Goal: Navigation & Orientation: Find specific page/section

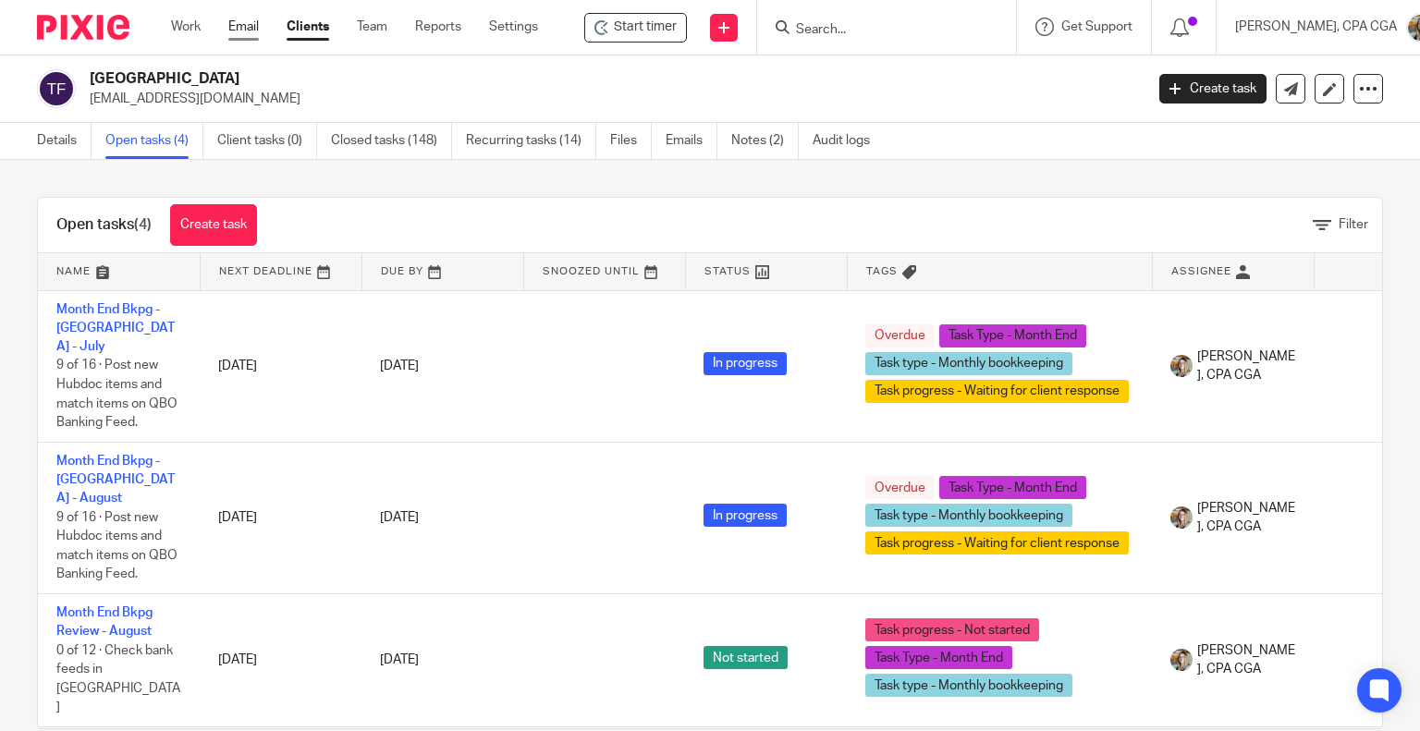
drag, startPoint x: 0, startPoint y: 0, endPoint x: 242, endPoint y: 31, distance: 244.2
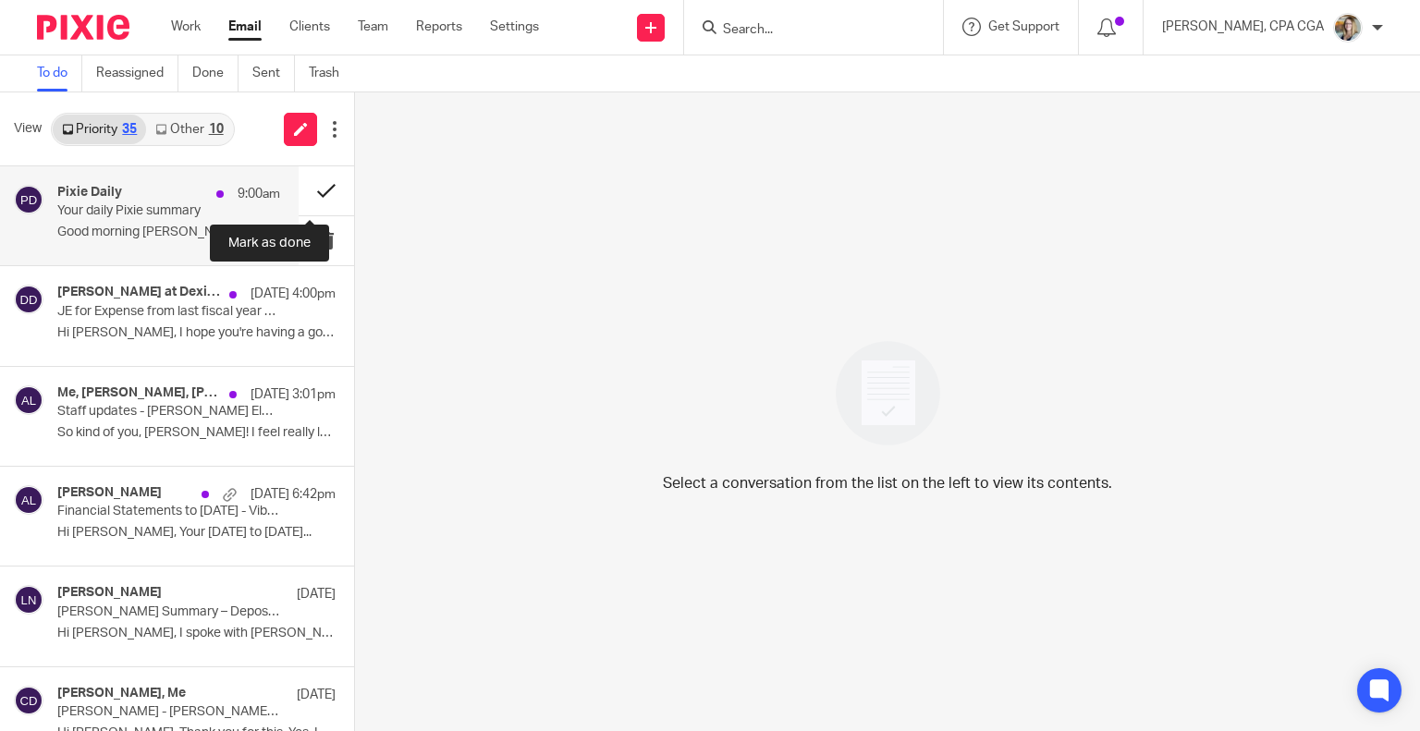
click at [312, 188] on button at bounding box center [326, 190] width 55 height 49
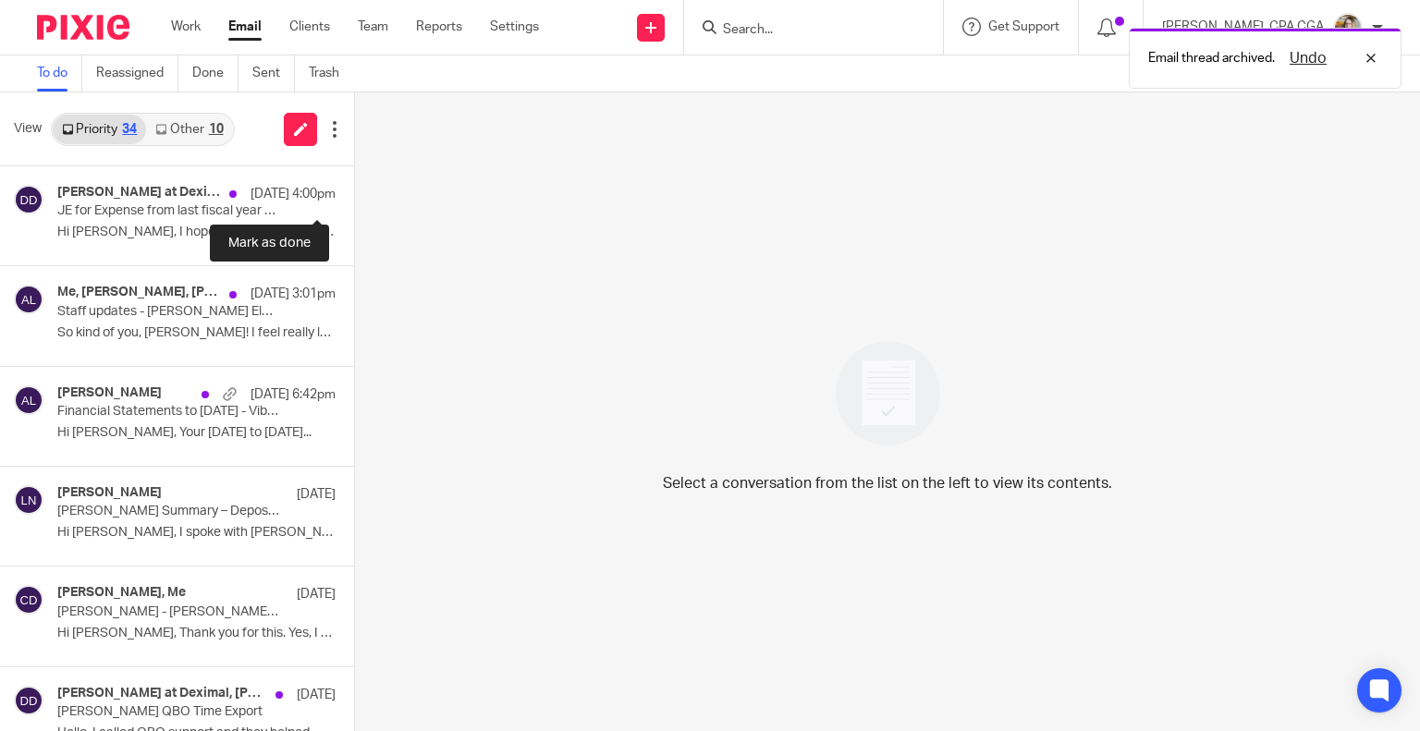
click at [354, 188] on button at bounding box center [361, 190] width 15 height 49
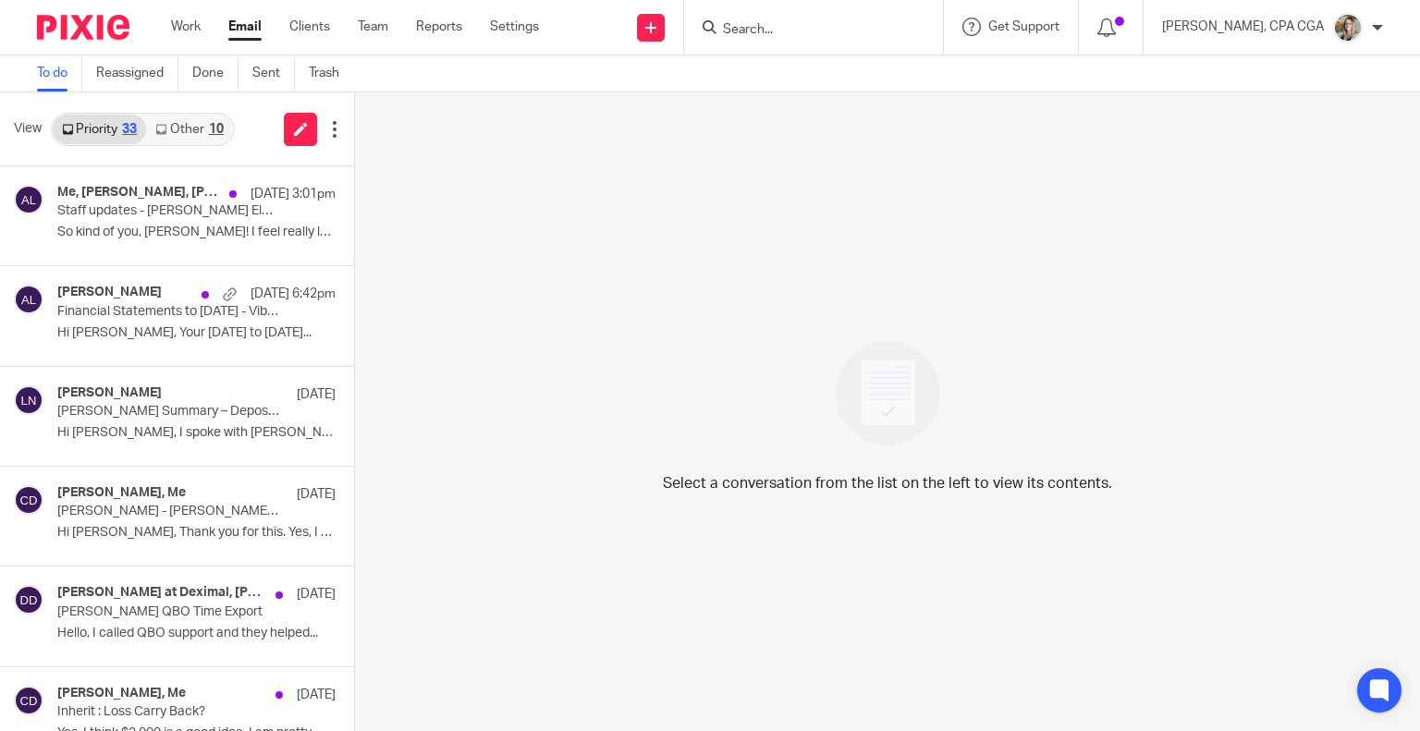
click at [203, 136] on link "Other 10" at bounding box center [189, 130] width 86 height 30
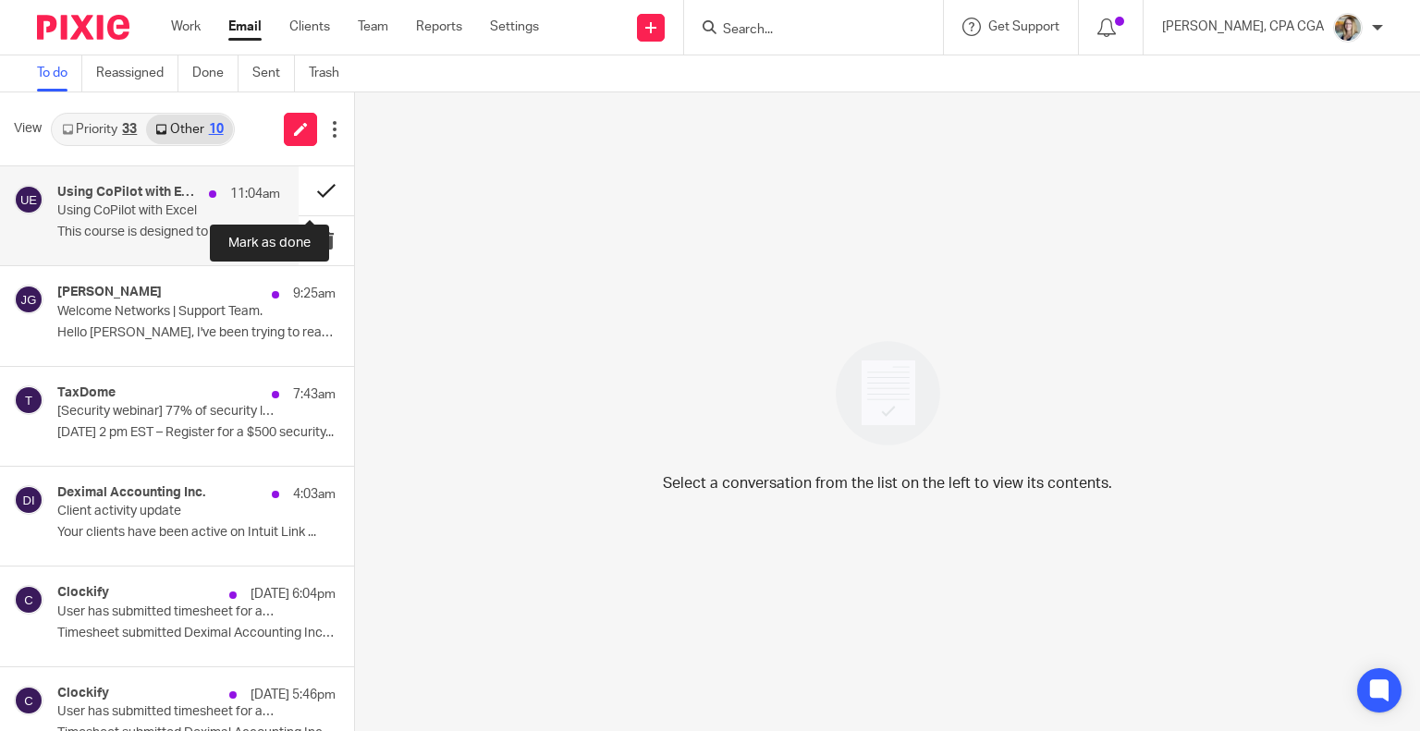
click at [300, 191] on button at bounding box center [326, 190] width 55 height 49
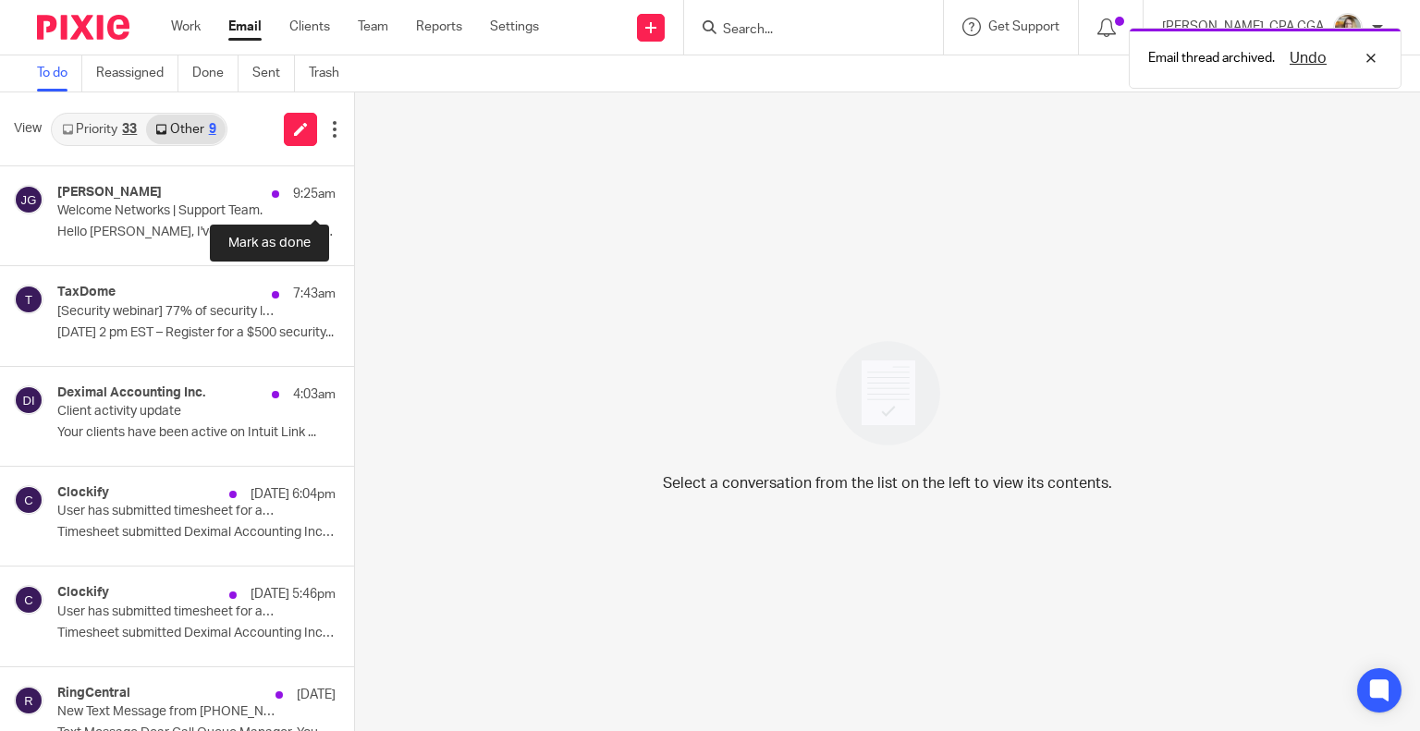
click at [354, 191] on button at bounding box center [361, 190] width 15 height 49
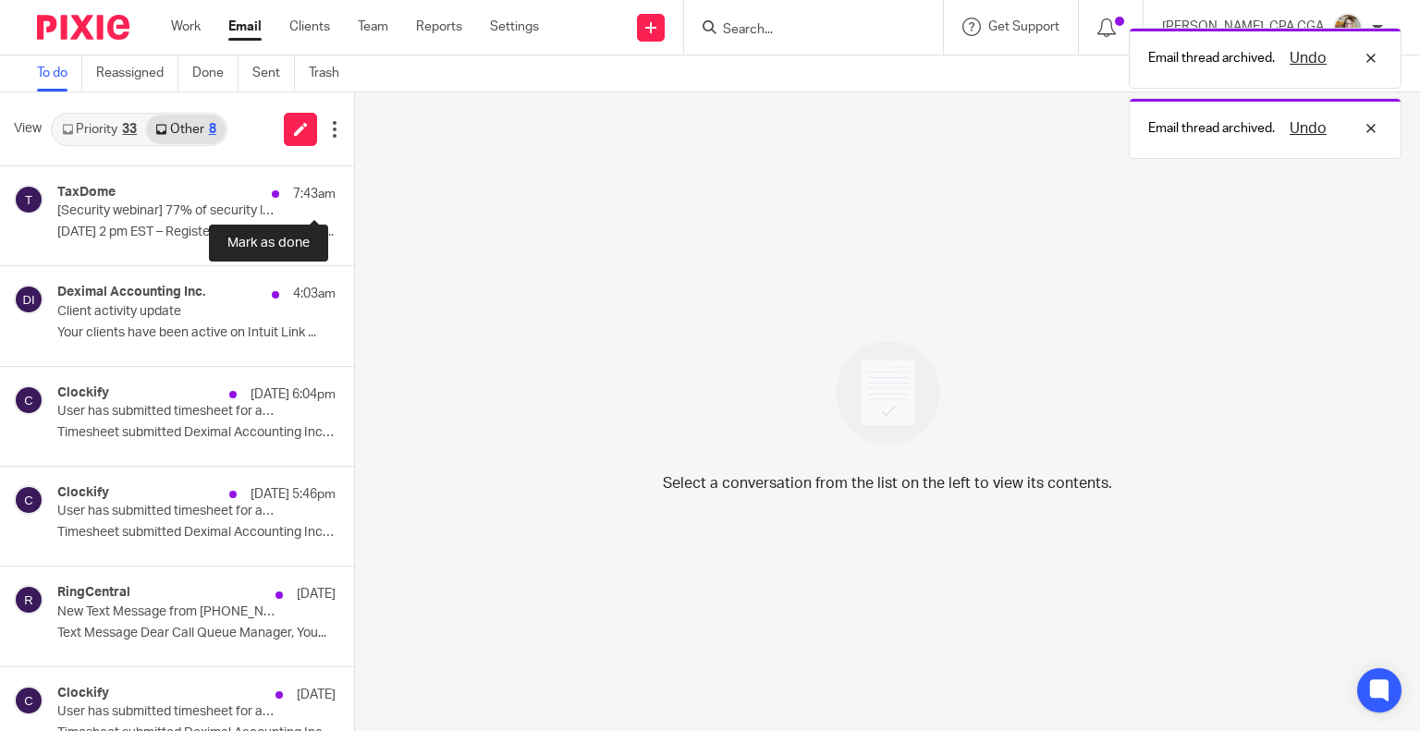
click at [354, 191] on button at bounding box center [361, 190] width 15 height 49
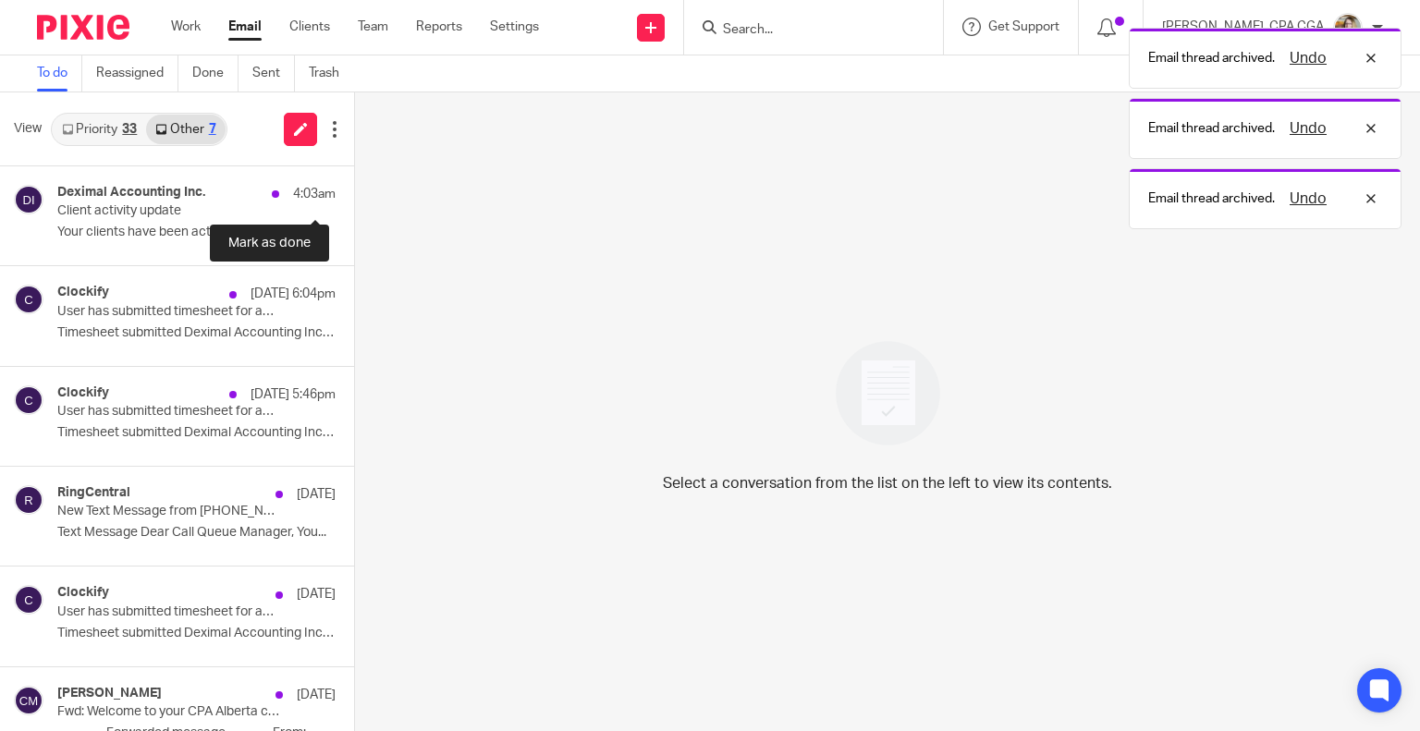
click at [354, 191] on button at bounding box center [361, 190] width 15 height 49
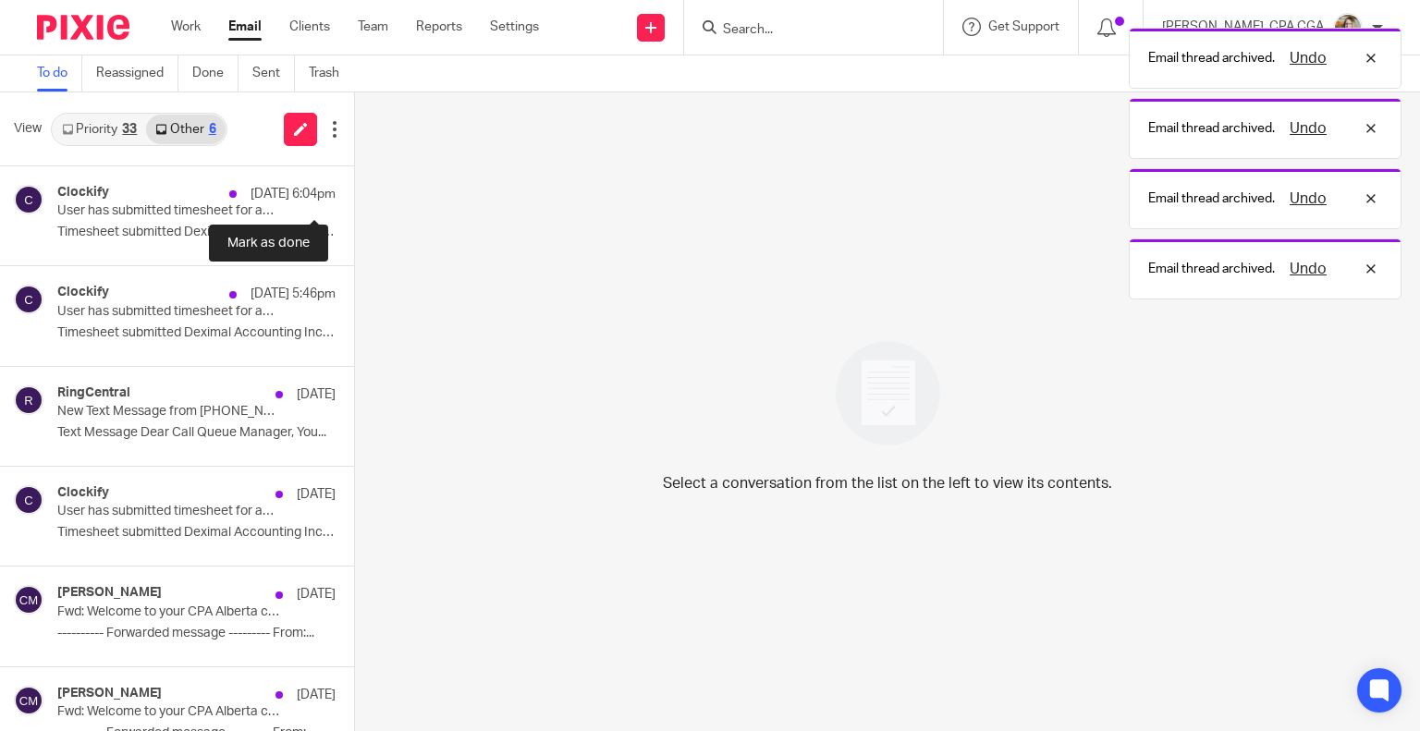
click at [354, 191] on button at bounding box center [361, 190] width 15 height 49
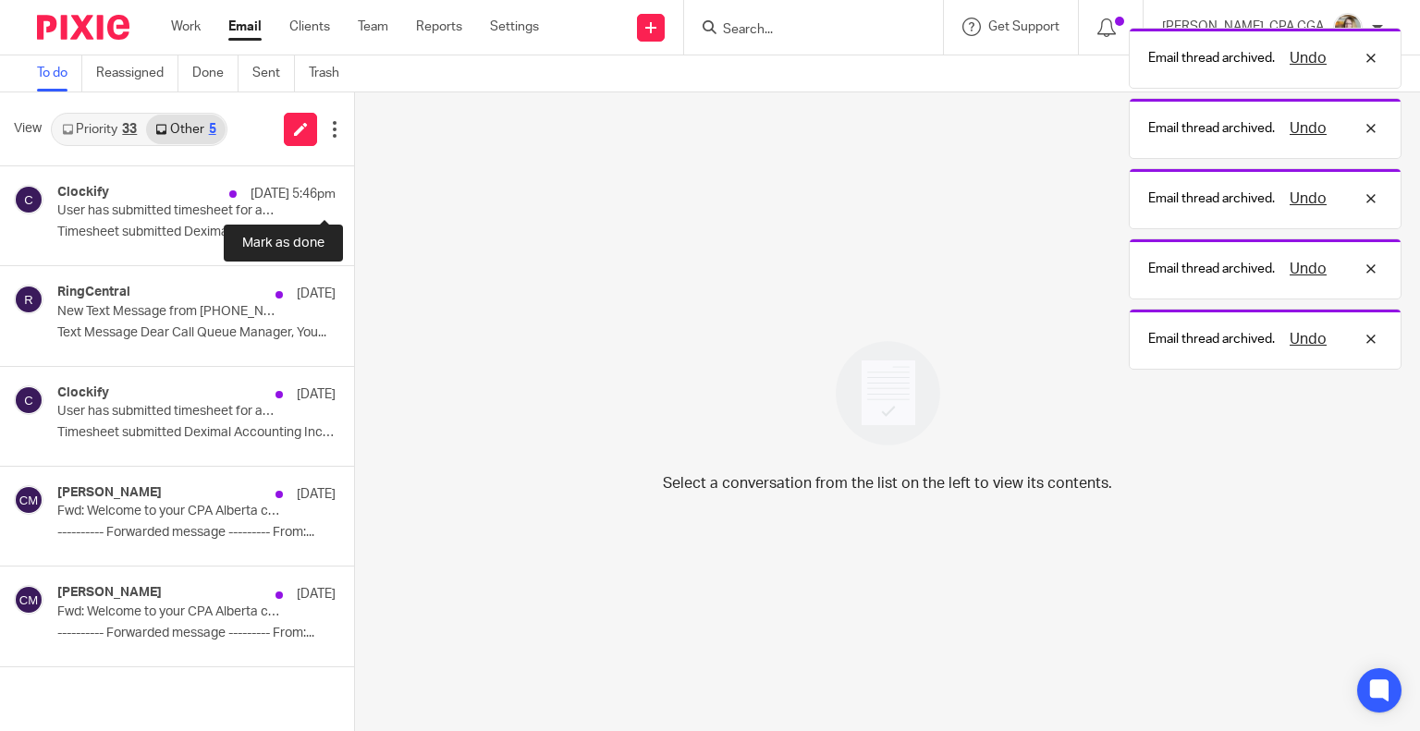
click at [354, 191] on button at bounding box center [361, 190] width 15 height 49
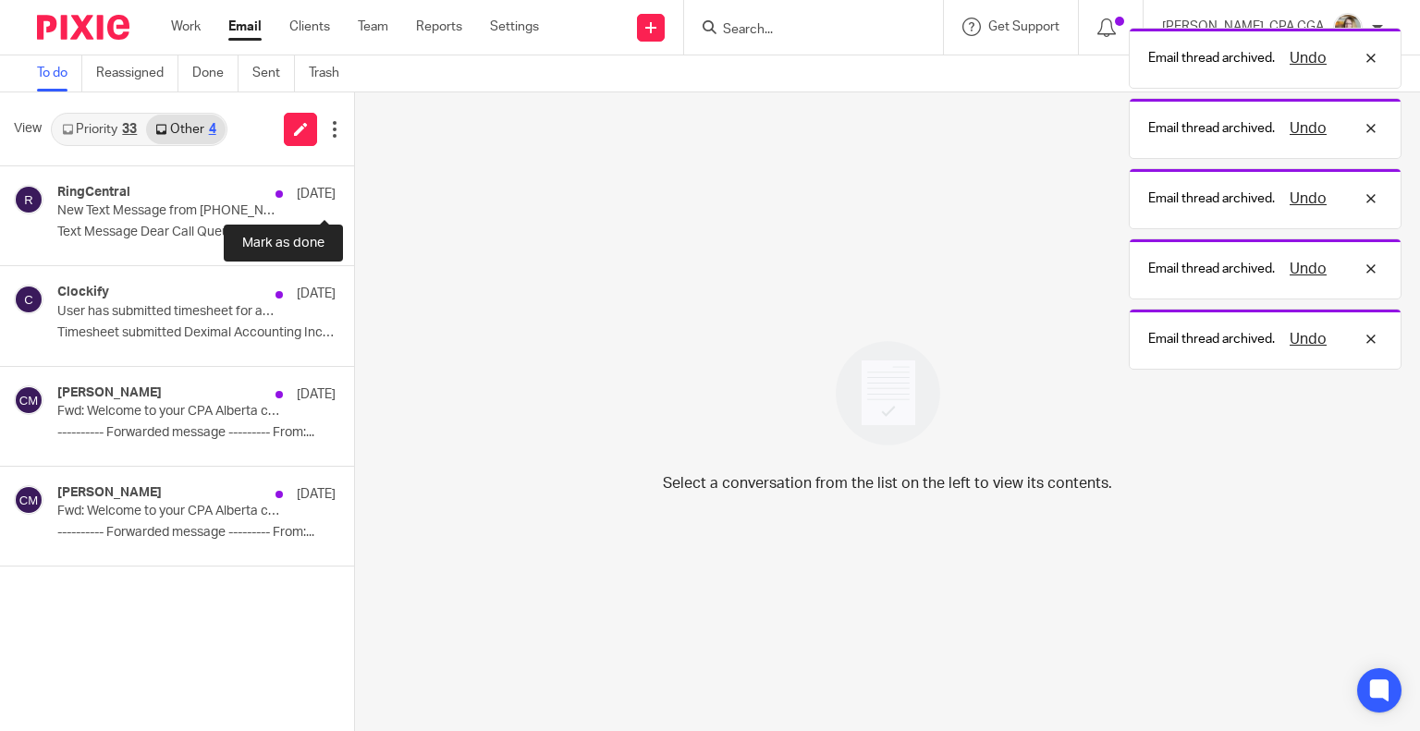
click at [354, 191] on button at bounding box center [361, 190] width 15 height 49
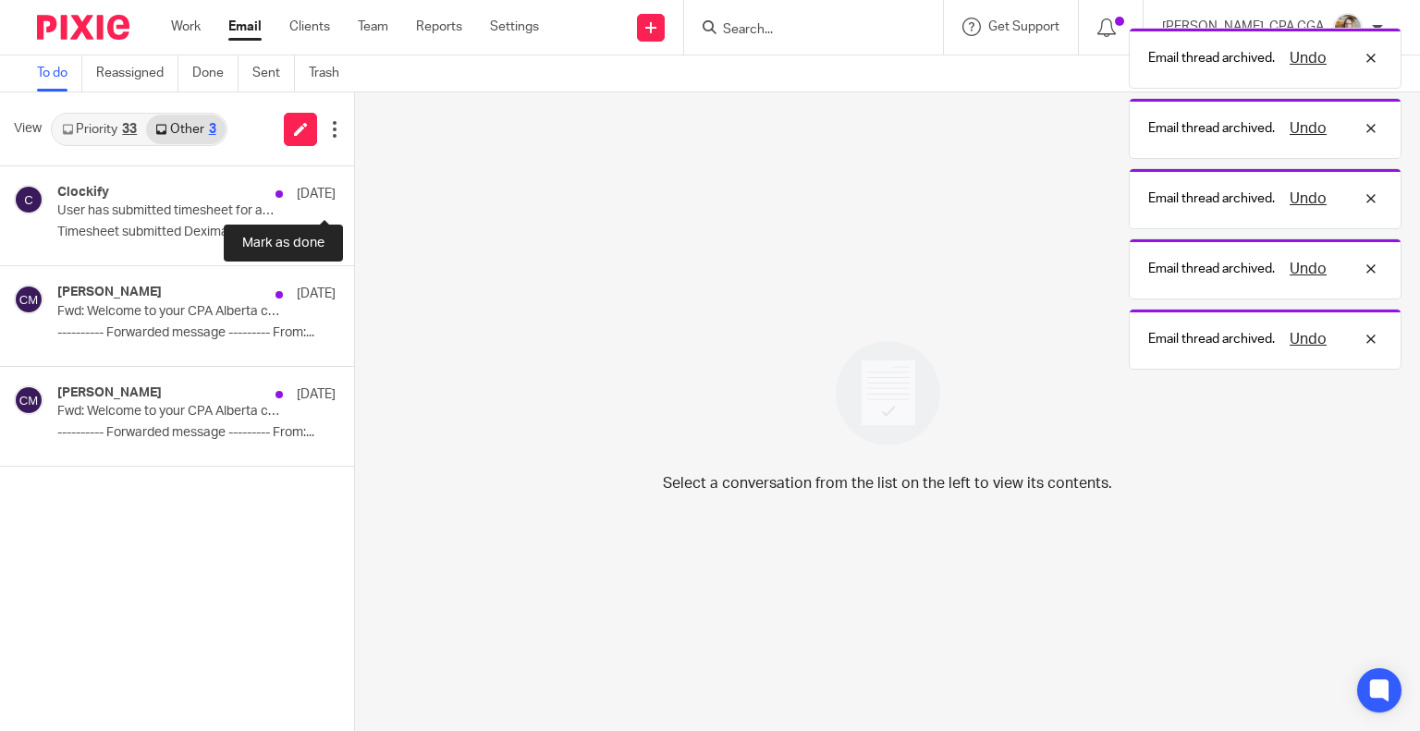
click at [354, 191] on button at bounding box center [361, 190] width 15 height 49
